Goal: Task Accomplishment & Management: Manage account settings

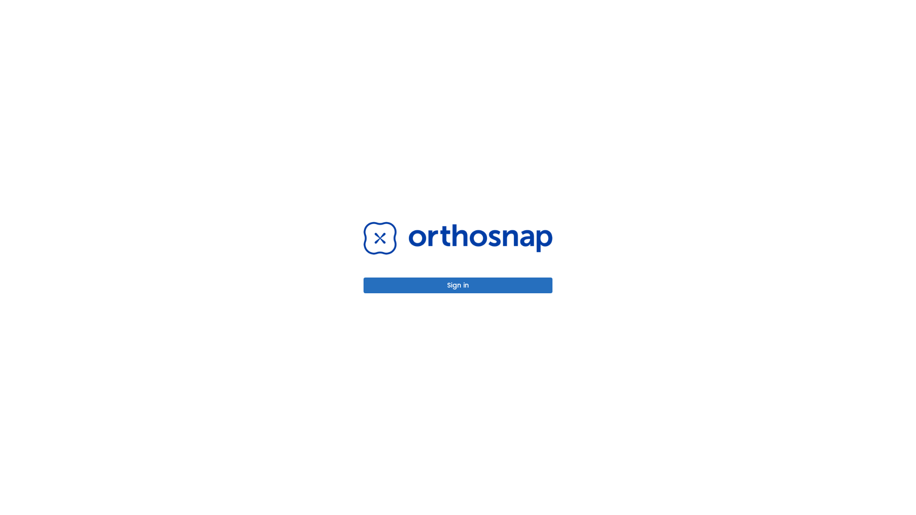
click at [458, 285] on button "Sign in" at bounding box center [458, 286] width 189 height 16
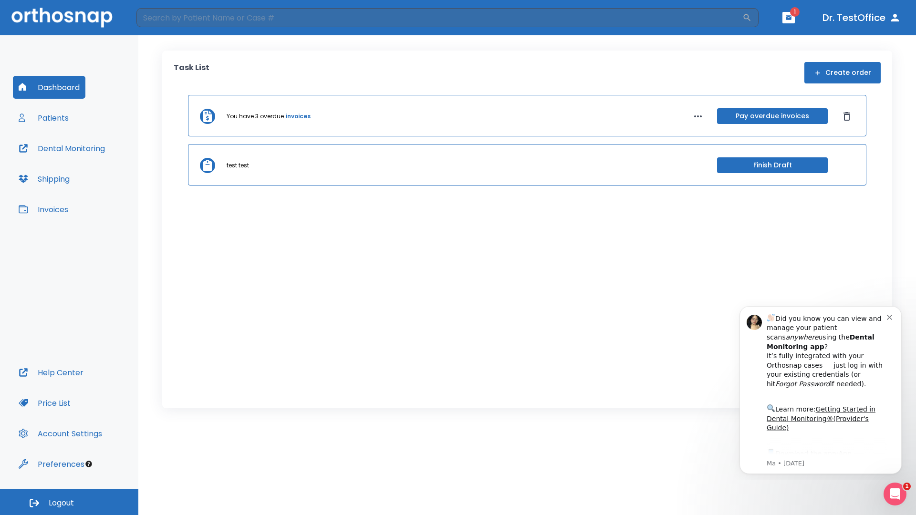
click at [69, 502] on span "Logout" at bounding box center [61, 503] width 25 height 10
